Goal: Information Seeking & Learning: Find specific page/section

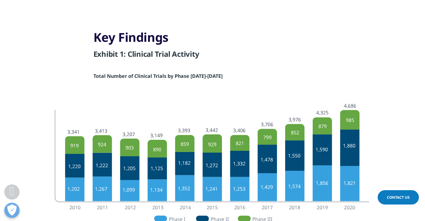
scroll to position [837, 0]
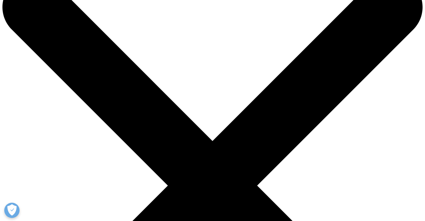
scroll to position [39, 0]
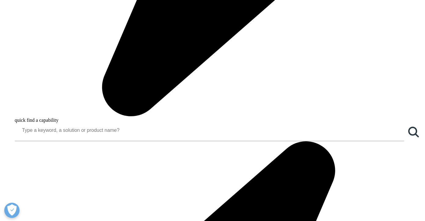
scroll to position [525, 0]
